Goal: Transaction & Acquisition: Purchase product/service

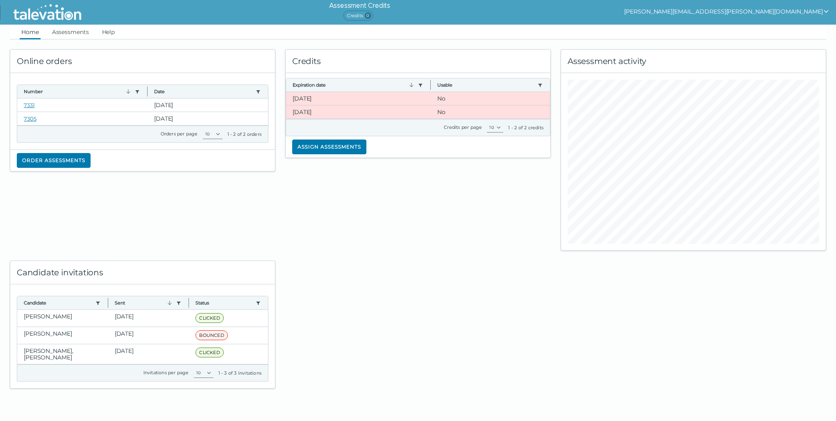
click at [607, 323] on div "Online orders Number Use left or right key to resize the column Date Use left o…" at bounding box center [418, 213] width 827 height 349
click at [750, 323] on div "Online orders Number Use left or right key to resize the column Date Use left o…" at bounding box center [418, 213] width 827 height 349
click at [711, 314] on div "Online orders Number Use left or right key to resize the column Date Use left o…" at bounding box center [418, 213] width 827 height 349
click at [475, 291] on div at bounding box center [418, 320] width 276 height 138
click at [428, 381] on div at bounding box center [418, 320] width 276 height 138
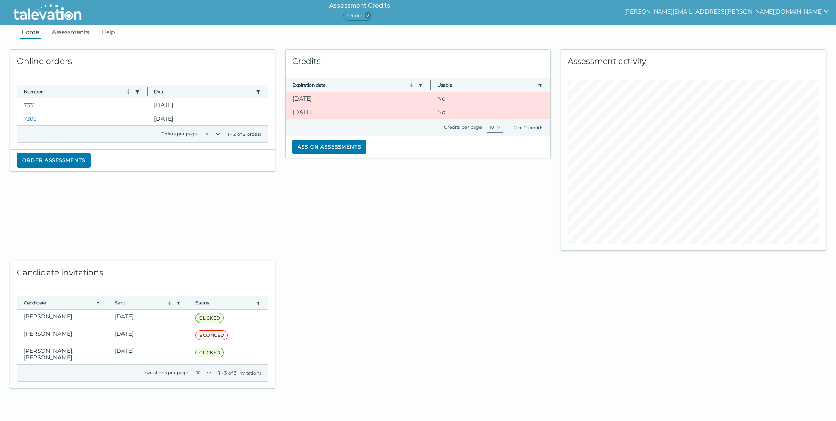
click at [406, 325] on div at bounding box center [418, 320] width 276 height 138
click at [189, 216] on div "Online orders Number Use left or right key to resize the column Date Use left o…" at bounding box center [143, 144] width 276 height 211
click at [292, 201] on div "Credits Expiration date Use left or right key to resize the column Usable Use l…" at bounding box center [418, 144] width 276 height 211
click at [87, 158] on button "Order assessments" at bounding box center [54, 160] width 74 height 15
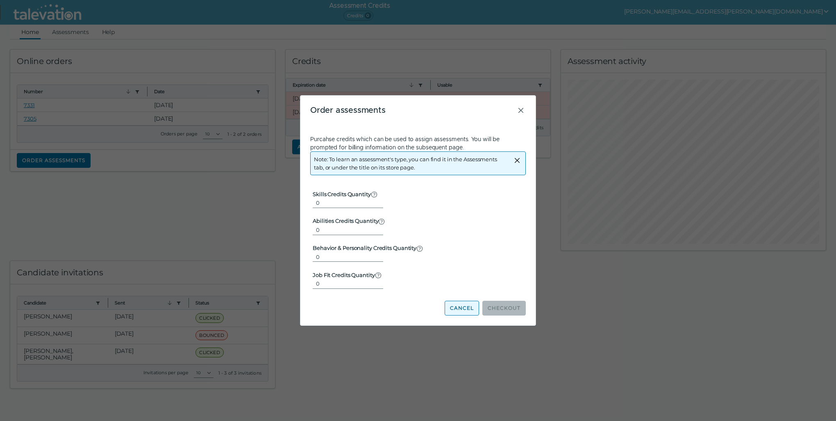
click at [472, 313] on button "Cancel" at bounding box center [462, 308] width 34 height 15
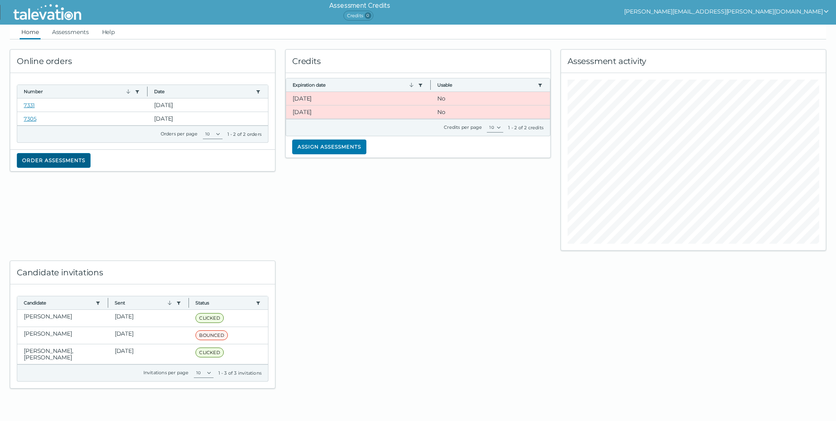
click at [69, 161] on button "Order assessments" at bounding box center [54, 160] width 74 height 15
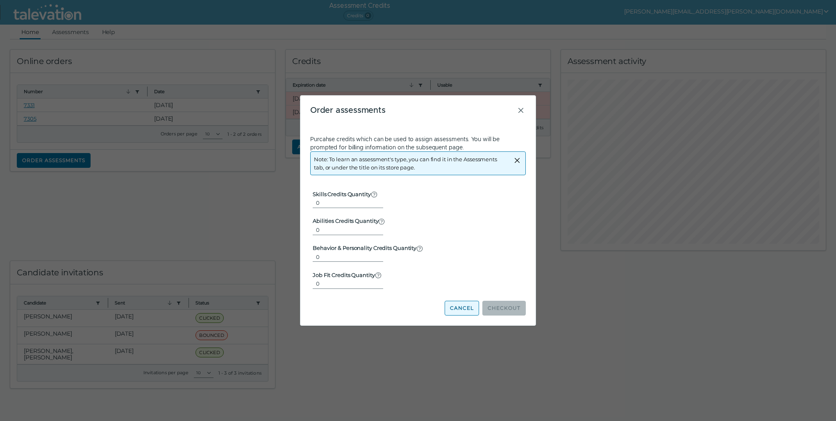
click at [462, 312] on button "Cancel" at bounding box center [462, 308] width 34 height 15
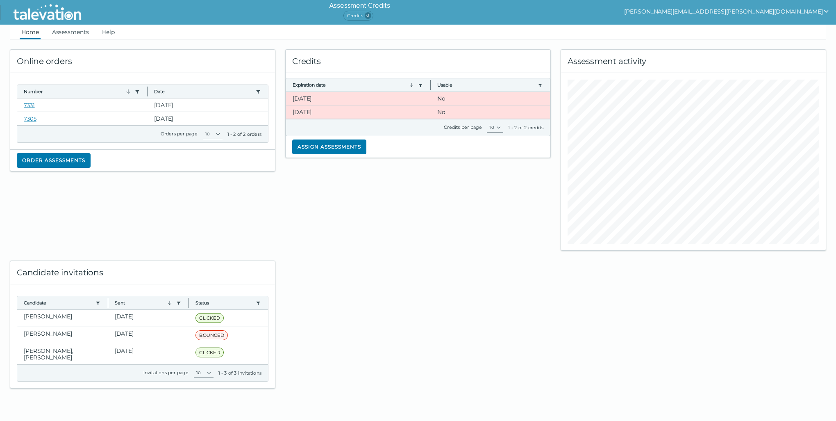
drag, startPoint x: 378, startPoint y: 221, endPoint x: 372, endPoint y: 212, distance: 10.3
click at [378, 221] on div "Credits Expiration date Use left or right key to resize the column Usable Use l…" at bounding box center [418, 144] width 276 height 211
drag, startPoint x: 507, startPoint y: 312, endPoint x: 503, endPoint y: 312, distance: 4.2
click at [508, 313] on div at bounding box center [418, 320] width 276 height 138
